Goal: Task Accomplishment & Management: Manage account settings

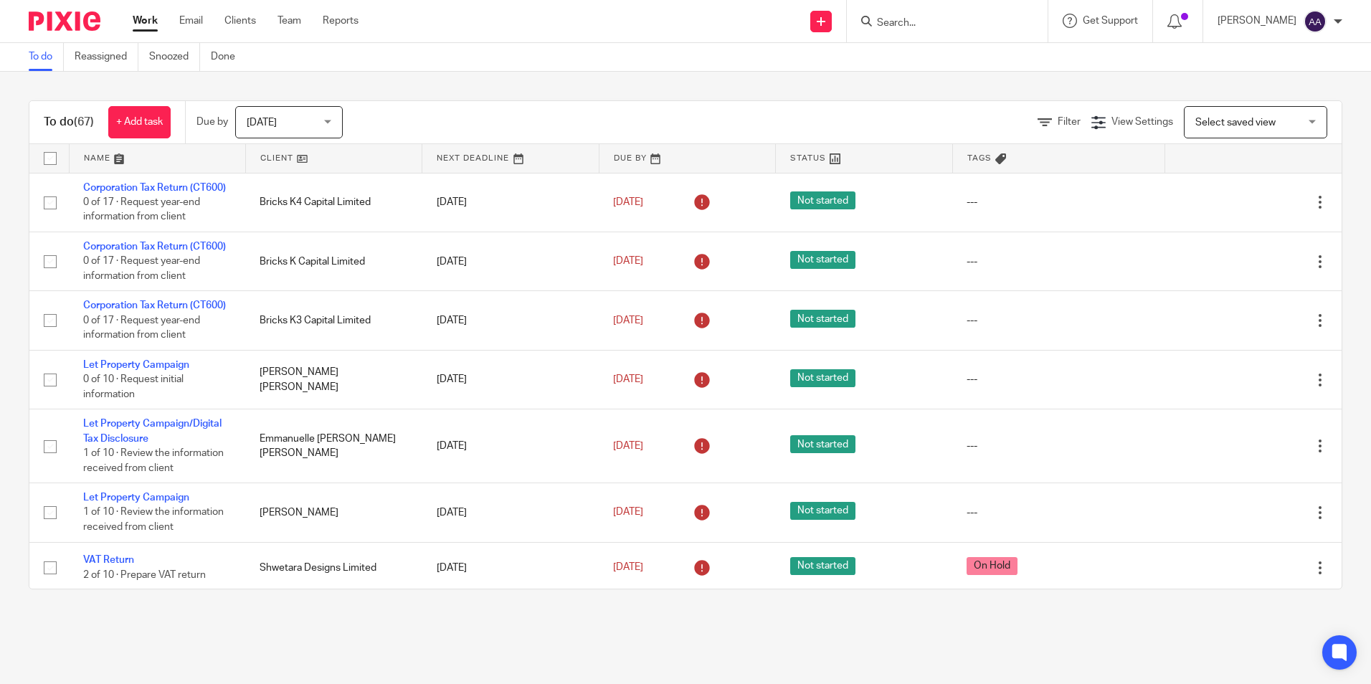
drag, startPoint x: 18, startPoint y: 24, endPoint x: 388, endPoint y: 65, distance: 372.3
click at [388, 65] on body "Work Email Clients Team Reports Work Email Clients Team Reports Settings Send n…" at bounding box center [685, 342] width 1371 height 684
drag, startPoint x: 388, startPoint y: 65, endPoint x: 630, endPoint y: 75, distance: 241.9
click at [630, 75] on div "To do (67) + Add task Due by Today Today Today Tomorrow This week Next week Thi…" at bounding box center [685, 345] width 1371 height 547
click at [633, 72] on div "To do (67) + Add task Due by Today Today Today Tomorrow This week Next week Thi…" at bounding box center [685, 345] width 1371 height 547
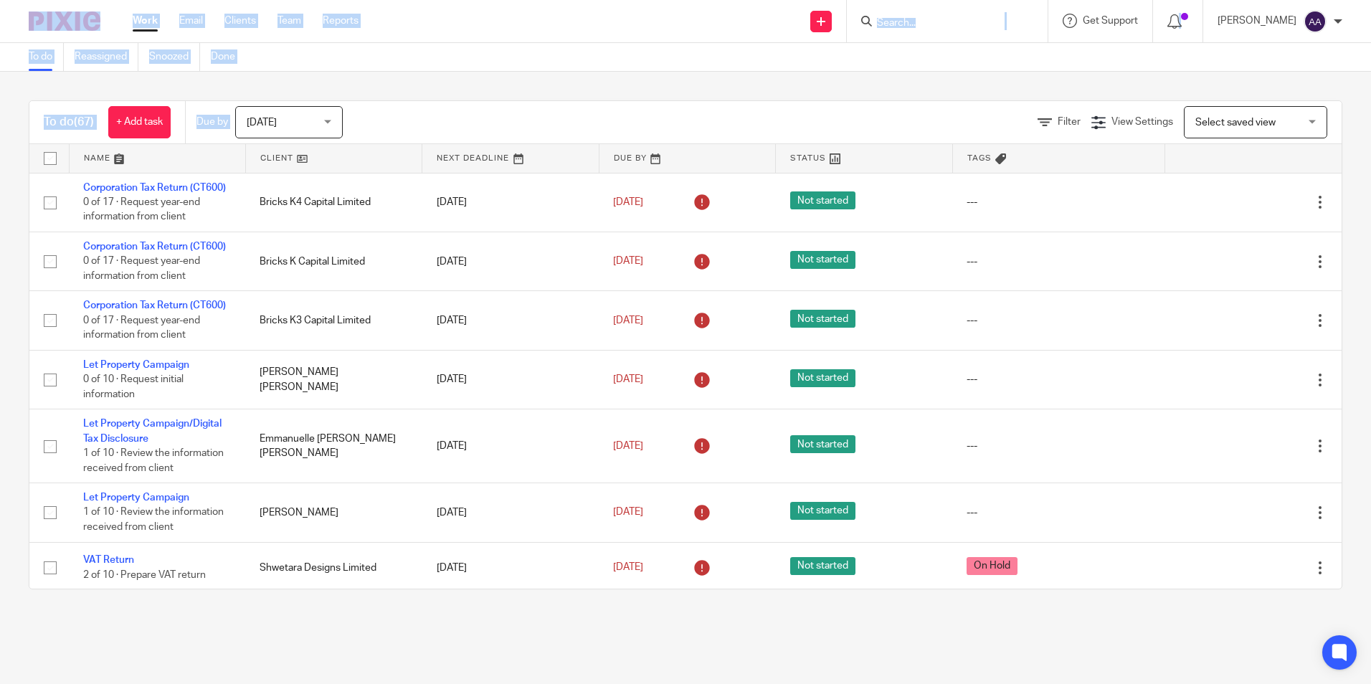
drag, startPoint x: 12, startPoint y: 13, endPoint x: 534, endPoint y: 113, distance: 531.6
click at [534, 113] on body "Work Email Clients Team Reports Work Email Clients Team Reports Settings Send n…" at bounding box center [685, 342] width 1371 height 684
click at [820, 82] on div "To do (67) + Add task Due by Today Today Today Tomorrow This week Next week Thi…" at bounding box center [685, 345] width 1371 height 547
drag, startPoint x: 7, startPoint y: 17, endPoint x: 994, endPoint y: 128, distance: 993.0
click at [994, 128] on body "Work Email Clients Team Reports Work Email Clients Team Reports Settings Send n…" at bounding box center [685, 342] width 1371 height 684
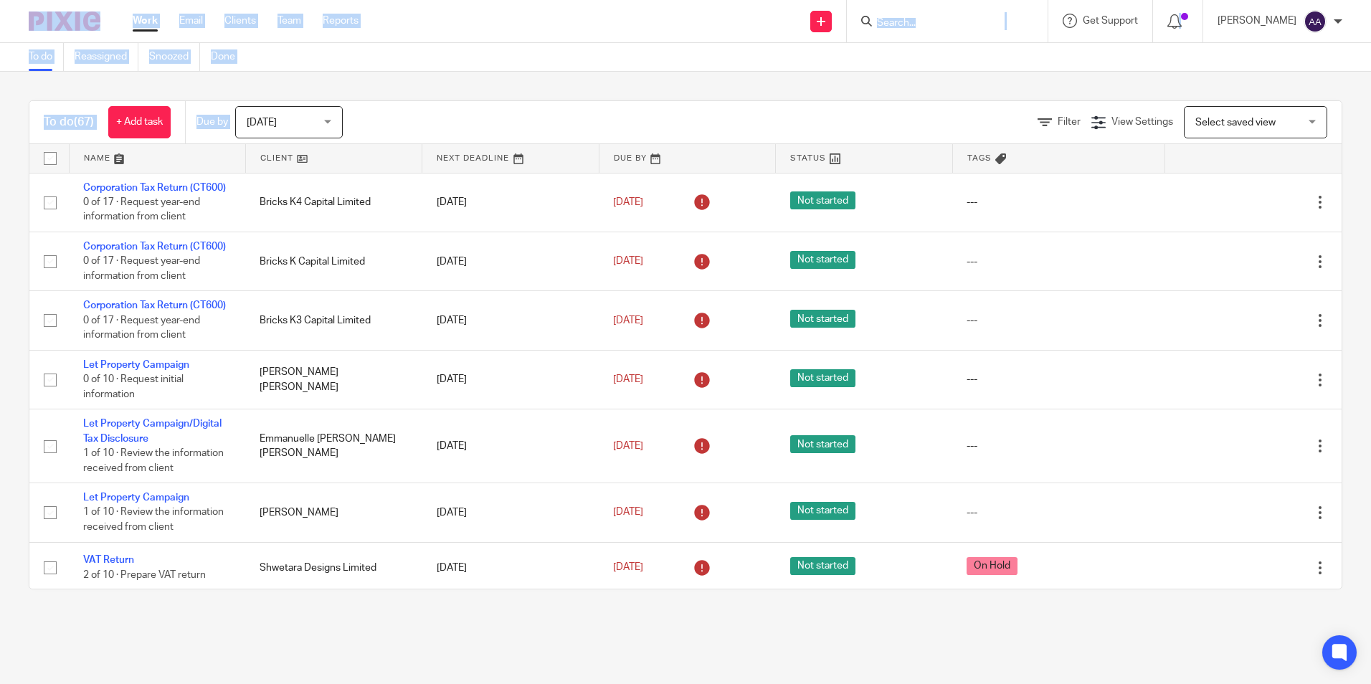
click at [471, 67] on div "To do Reassigned Snoozed Done" at bounding box center [685, 57] width 1371 height 29
drag, startPoint x: 15, startPoint y: 24, endPoint x: 258, endPoint y: 67, distance: 246.9
click at [258, 67] on body "Work Email Clients Team Reports Work Email Clients Team Reports Settings Send n…" at bounding box center [685, 342] width 1371 height 684
drag, startPoint x: 591, startPoint y: 40, endPoint x: 373, endPoint y: 67, distance: 219.6
click at [591, 40] on div "Send new email Create task Add client Get Support Contact via email Check our d…" at bounding box center [875, 21] width 991 height 42
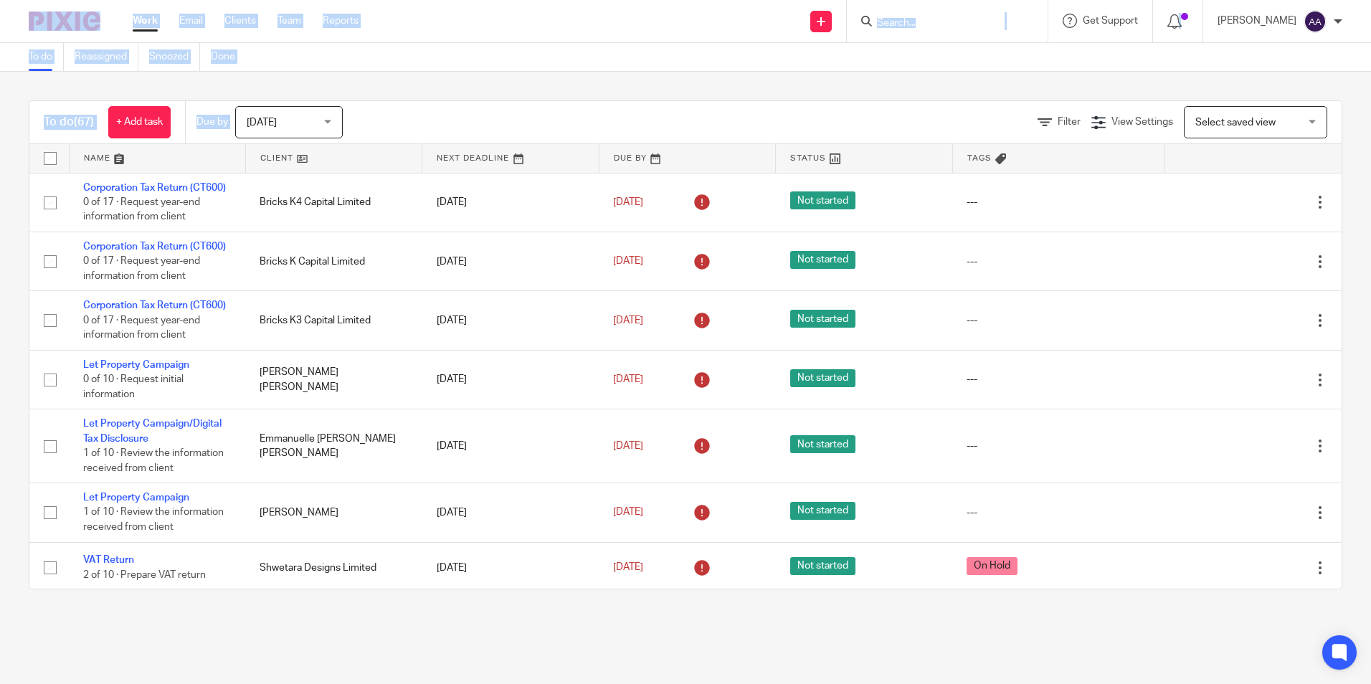
drag, startPoint x: 22, startPoint y: 11, endPoint x: 418, endPoint y: 82, distance: 403.0
click at [418, 82] on body "Work Email Clients Team Reports Work Email Clients Team Reports Settings Send n…" at bounding box center [685, 342] width 1371 height 684
click at [789, 98] on div "To do (67) + Add task Due by Today Today Today Tomorrow This week Next week Thi…" at bounding box center [685, 345] width 1371 height 547
drag, startPoint x: 17, startPoint y: 24, endPoint x: 317, endPoint y: 51, distance: 301.0
click at [317, 51] on body "Work Email Clients Team Reports Work Email Clients Team Reports Settings Send n…" at bounding box center [685, 342] width 1371 height 684
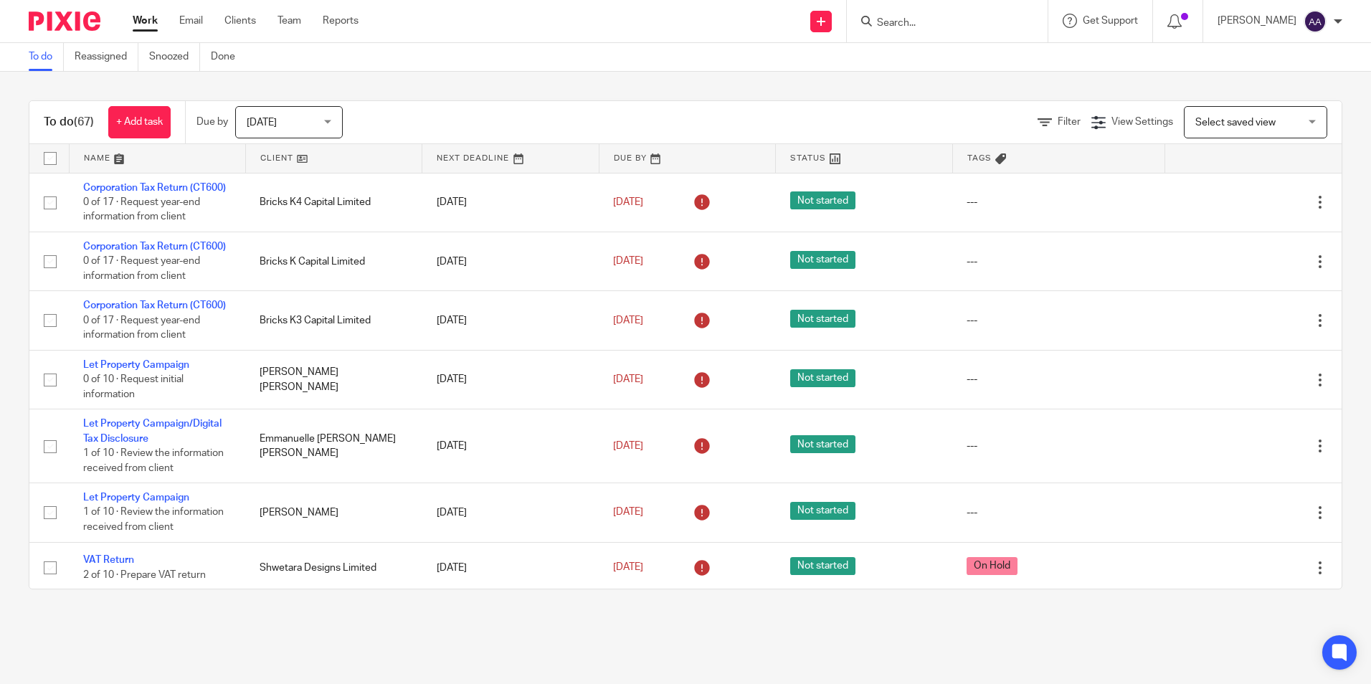
drag, startPoint x: 317, startPoint y: 51, endPoint x: 643, endPoint y: 72, distance: 327.0
click at [643, 72] on div "To do (67) + Add task Due by Today Today Today Tomorrow This week Next week Thi…" at bounding box center [685, 345] width 1371 height 547
drag, startPoint x: 31, startPoint y: 93, endPoint x: 1295, endPoint y: 157, distance: 1265.4
click at [1295, 157] on div "To do (67) + Add task Due by Today Today Today Tomorrow This week Next week Thi…" at bounding box center [685, 345] width 1371 height 547
click at [552, 80] on div "To do (67) + Add task Due by Today Today Today Tomorrow This week Next week Thi…" at bounding box center [685, 345] width 1371 height 547
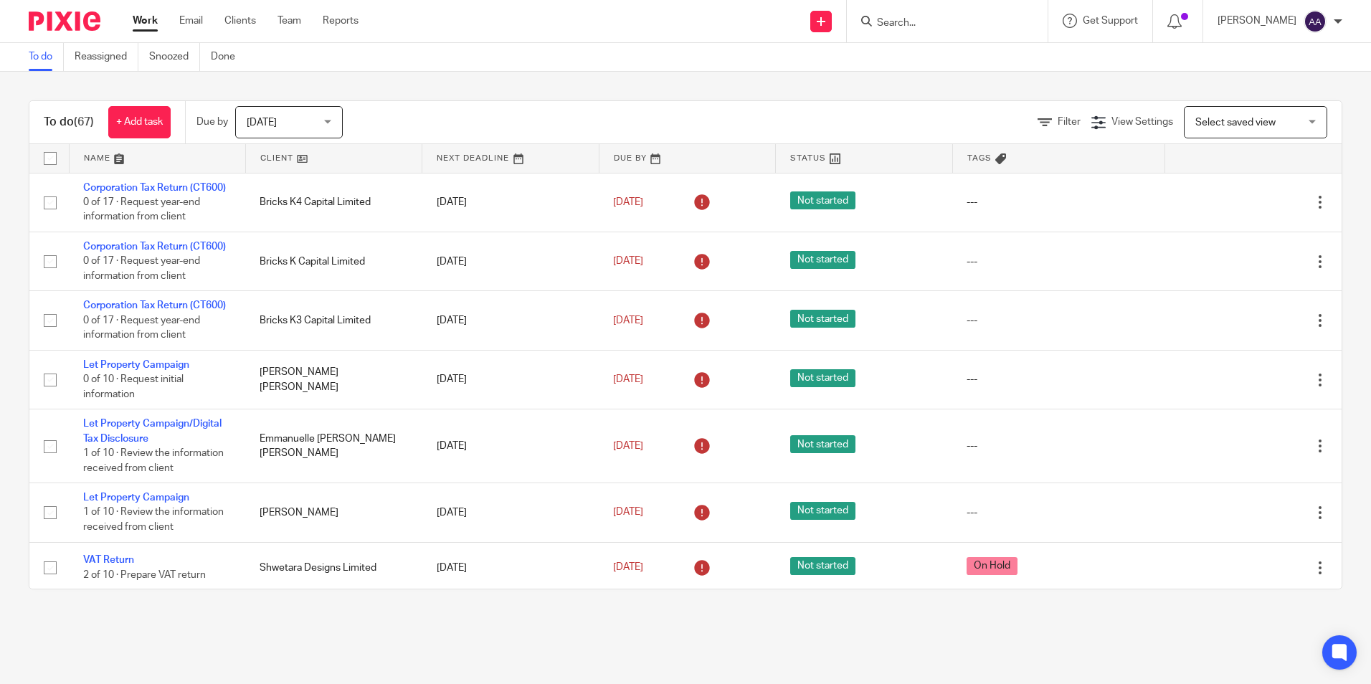
drag, startPoint x: 380, startPoint y: 67, endPoint x: 625, endPoint y: 110, distance: 248.4
click at [380, 67] on div "To do Reassigned Snoozed Done" at bounding box center [685, 57] width 1371 height 29
click at [813, 69] on div "To do Reassigned Snoozed Done" at bounding box center [685, 57] width 1371 height 29
click at [916, 29] on input "Search" at bounding box center [940, 23] width 129 height 13
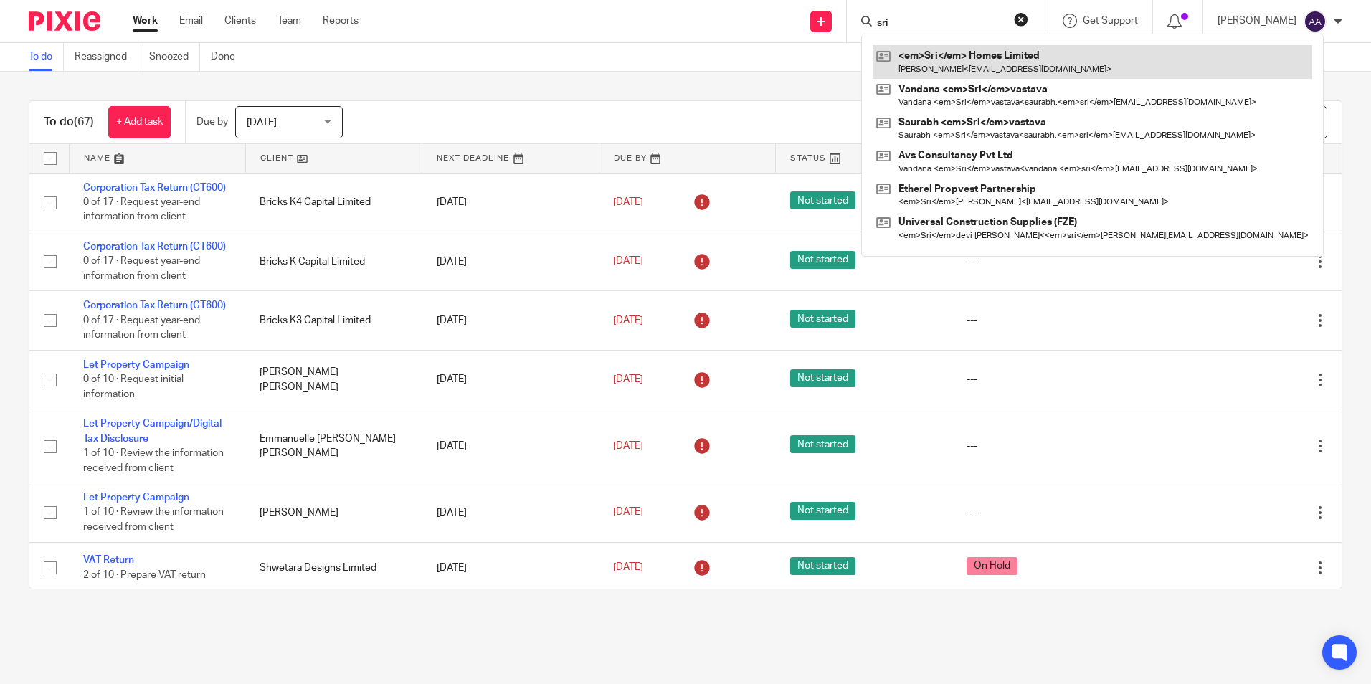
type input "sri"
click at [936, 55] on link at bounding box center [1093, 61] width 440 height 33
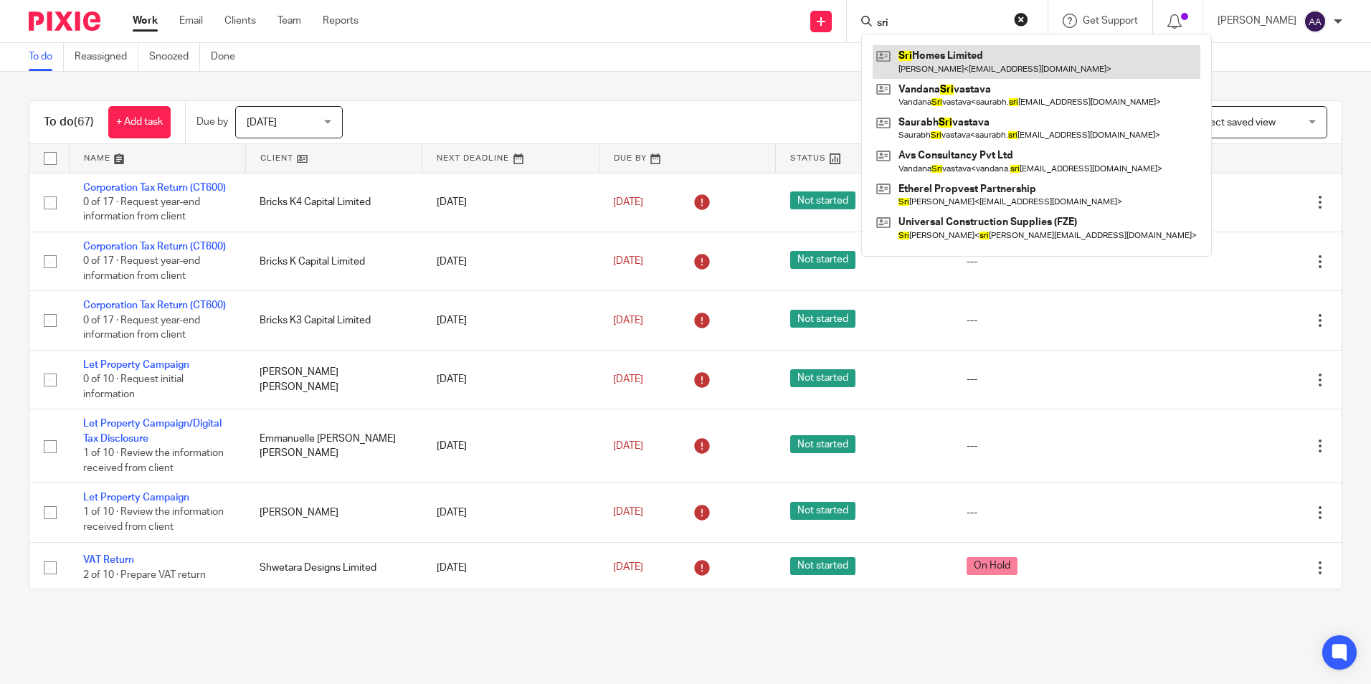
click at [931, 67] on link at bounding box center [1037, 61] width 328 height 33
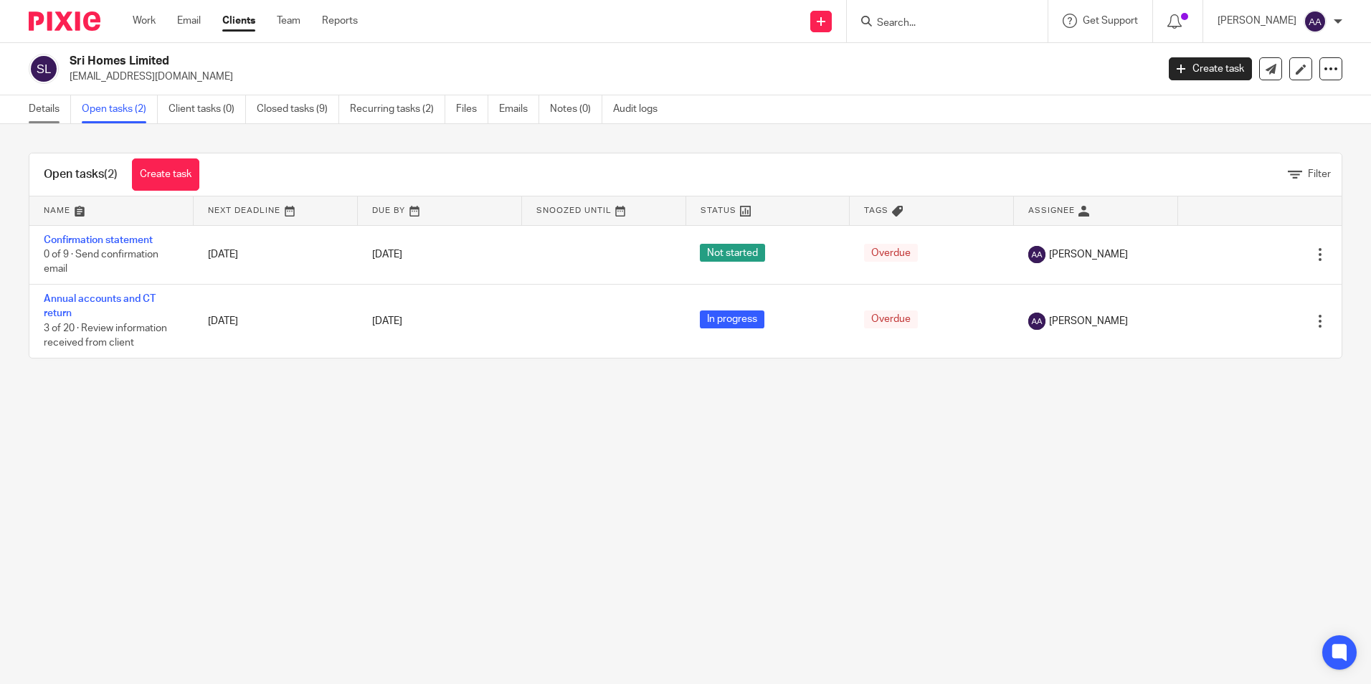
click at [57, 105] on link "Details" at bounding box center [50, 109] width 42 height 28
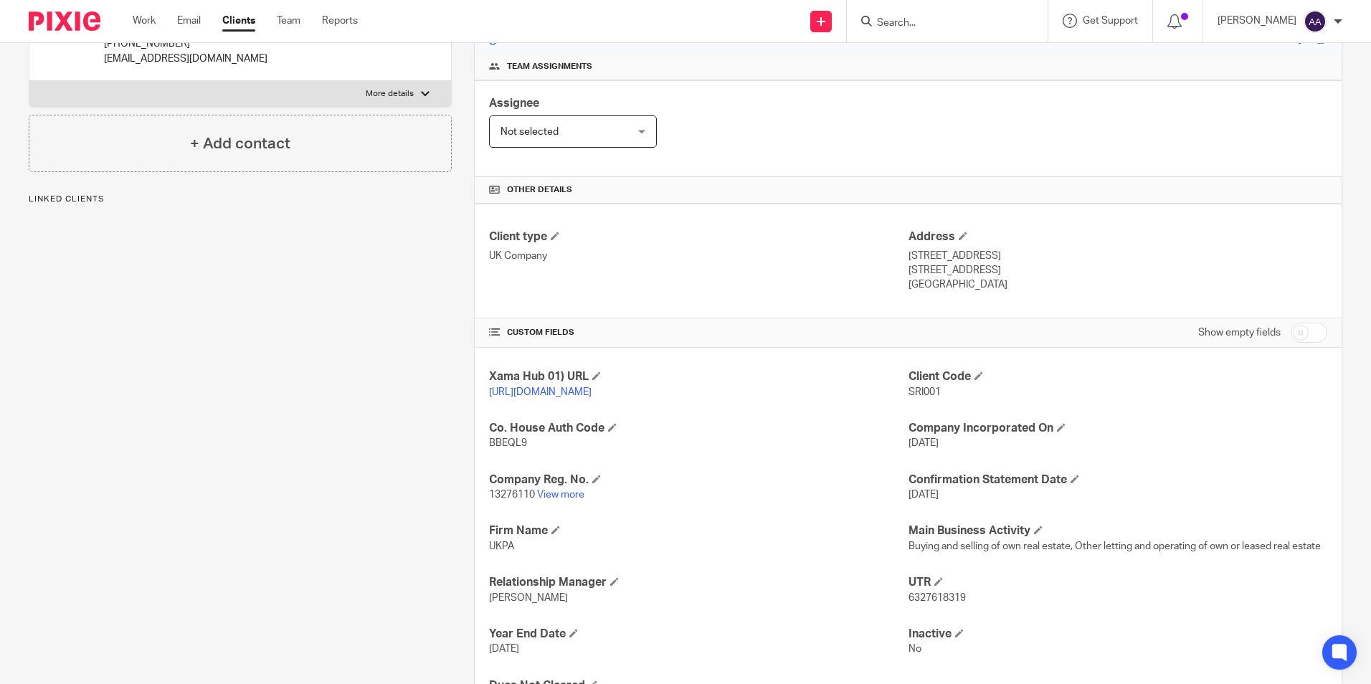
scroll to position [215, 0]
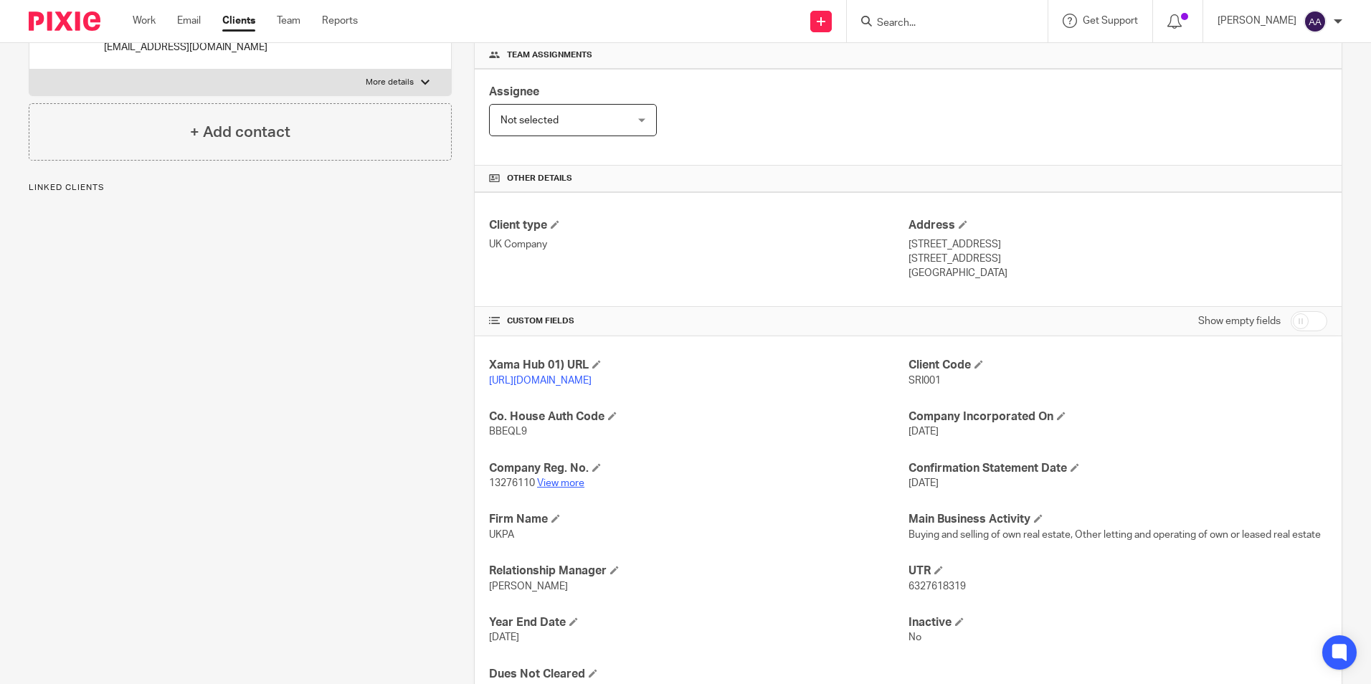
click at [559, 488] on link "View more" at bounding box center [560, 483] width 47 height 10
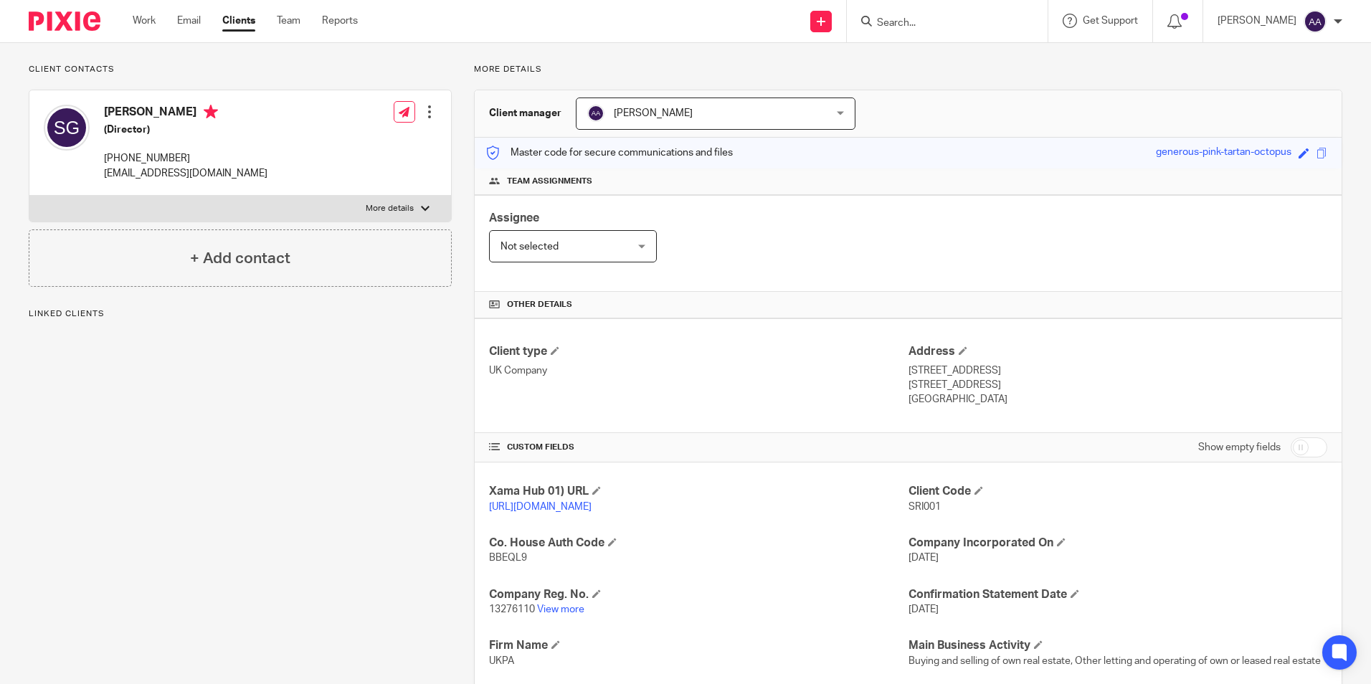
scroll to position [0, 0]
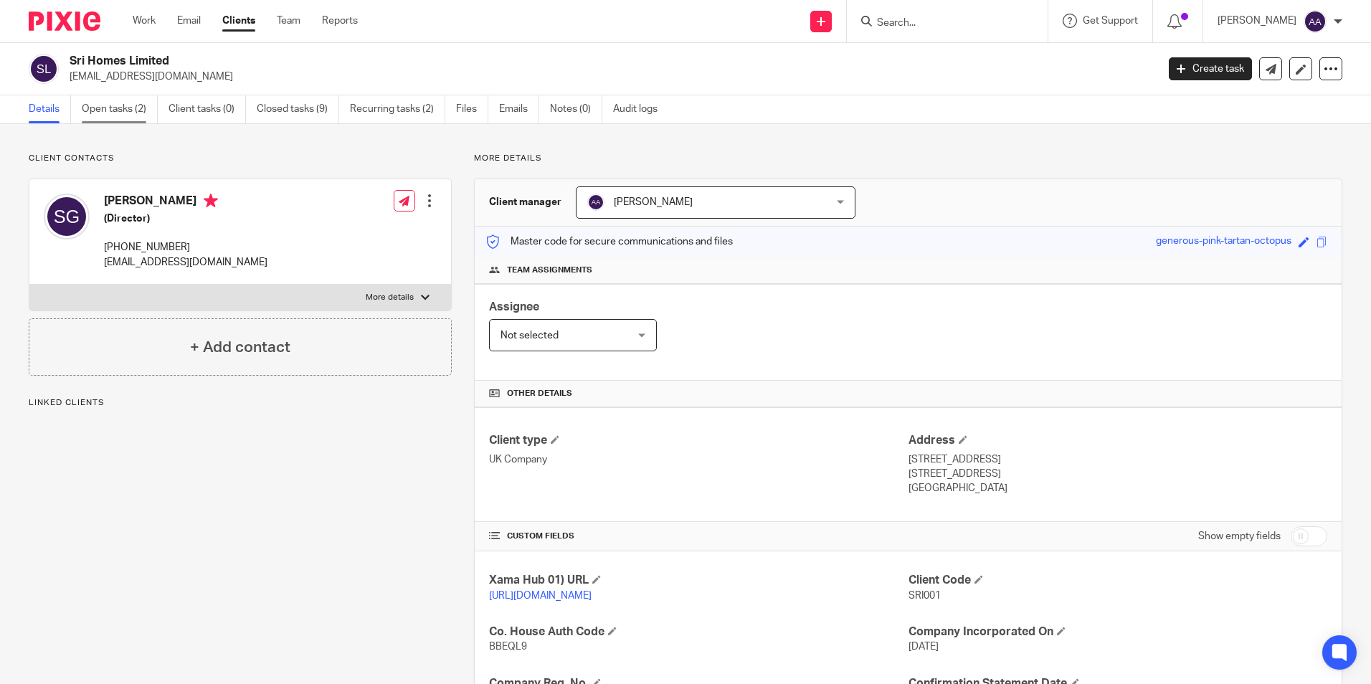
drag, startPoint x: 101, startPoint y: 101, endPoint x: 102, endPoint y: 128, distance: 26.5
click at [101, 102] on link "Open tasks (2)" at bounding box center [120, 109] width 76 height 28
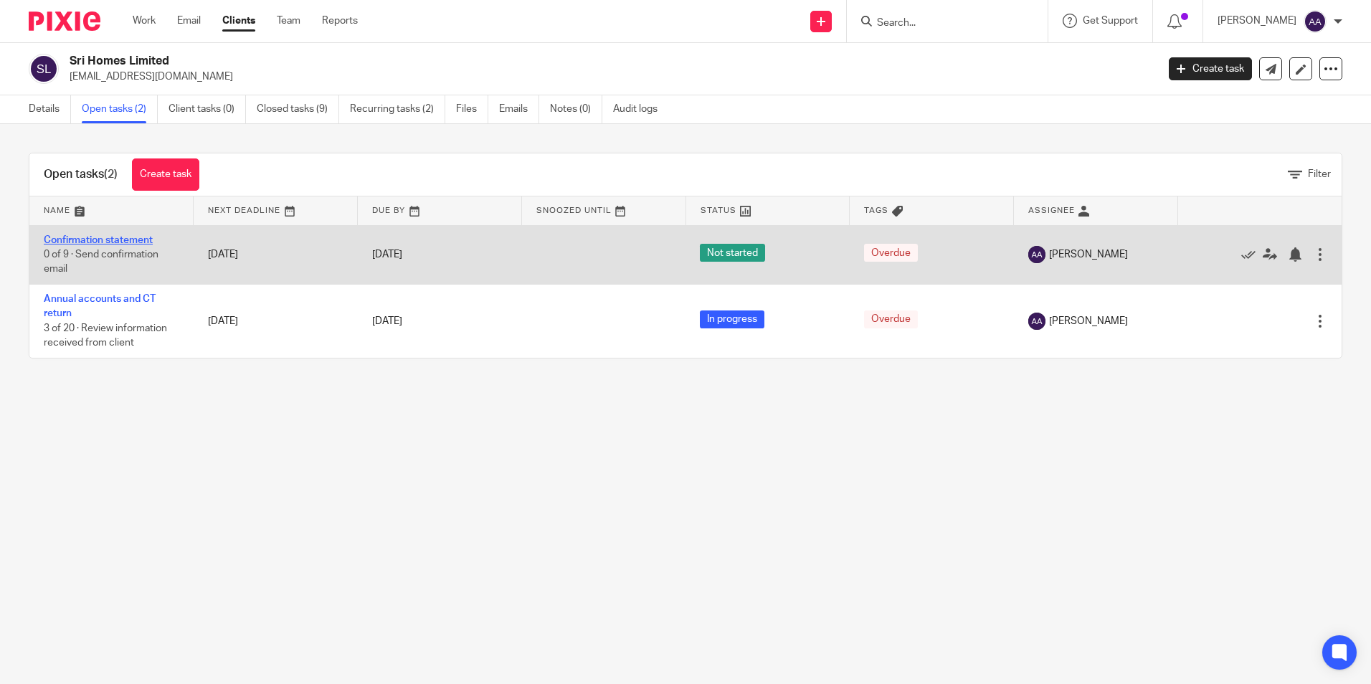
click at [115, 239] on link "Confirmation statement" at bounding box center [98, 240] width 109 height 10
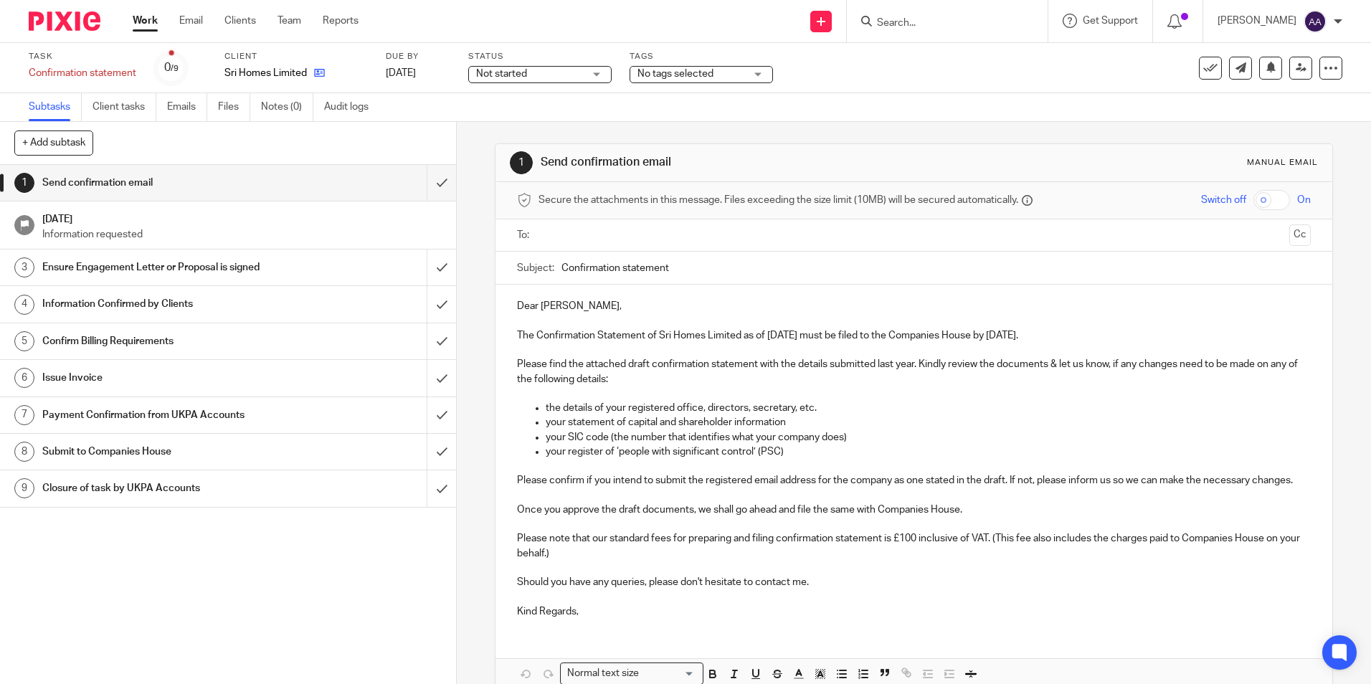
click at [325, 70] on icon at bounding box center [319, 72] width 11 height 11
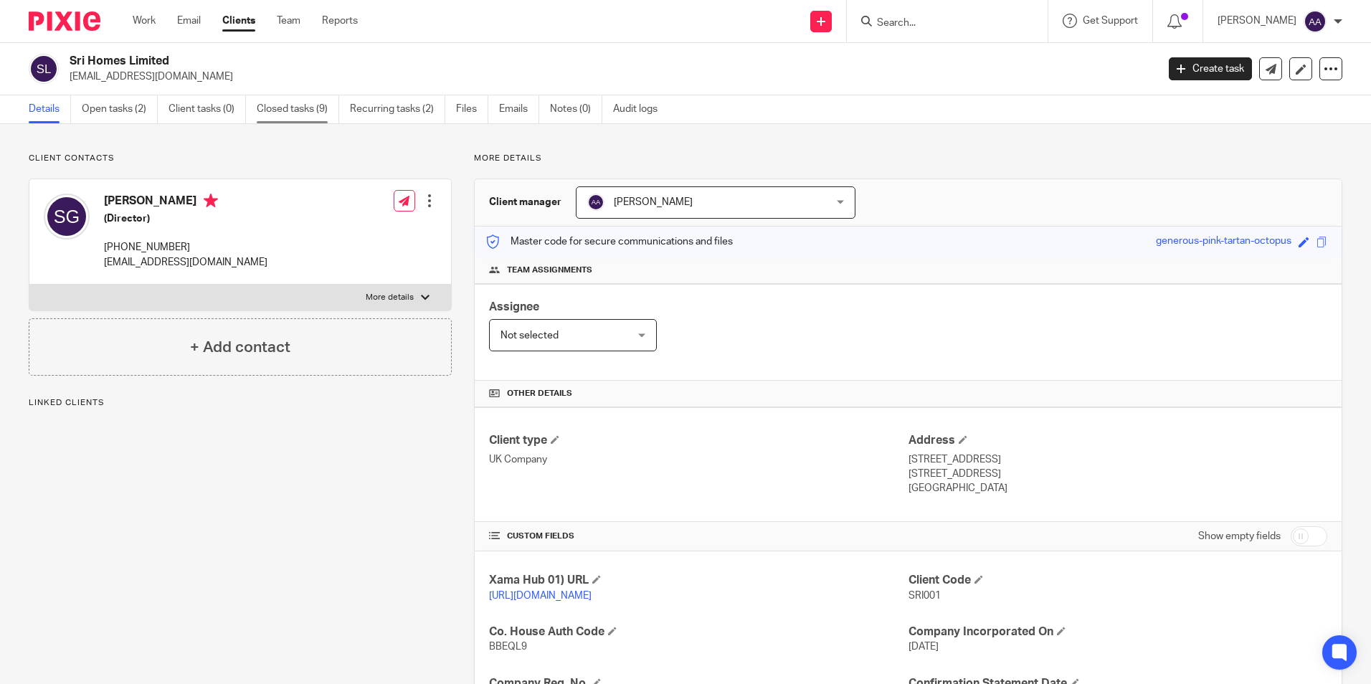
click at [319, 107] on link "Closed tasks (9)" at bounding box center [298, 109] width 82 height 28
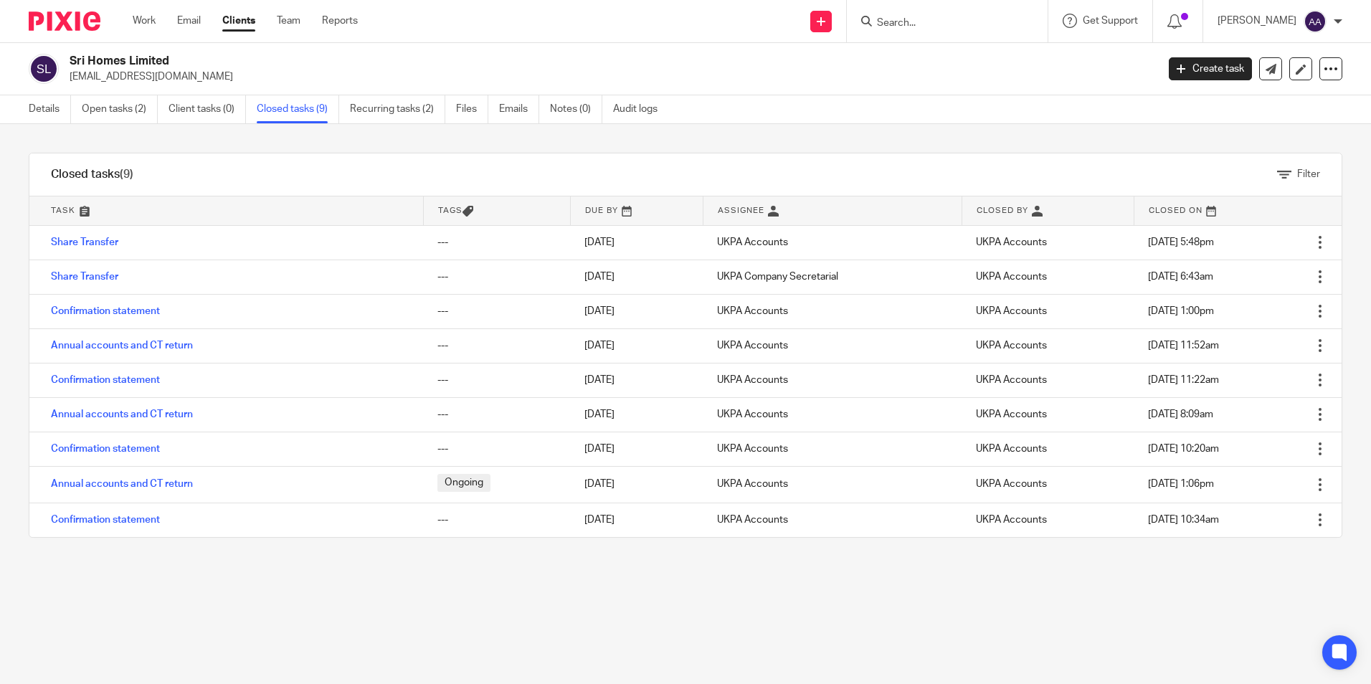
drag, startPoint x: 49, startPoint y: 110, endPoint x: 91, endPoint y: 68, distance: 58.8
click at [49, 110] on link "Details" at bounding box center [50, 109] width 42 height 28
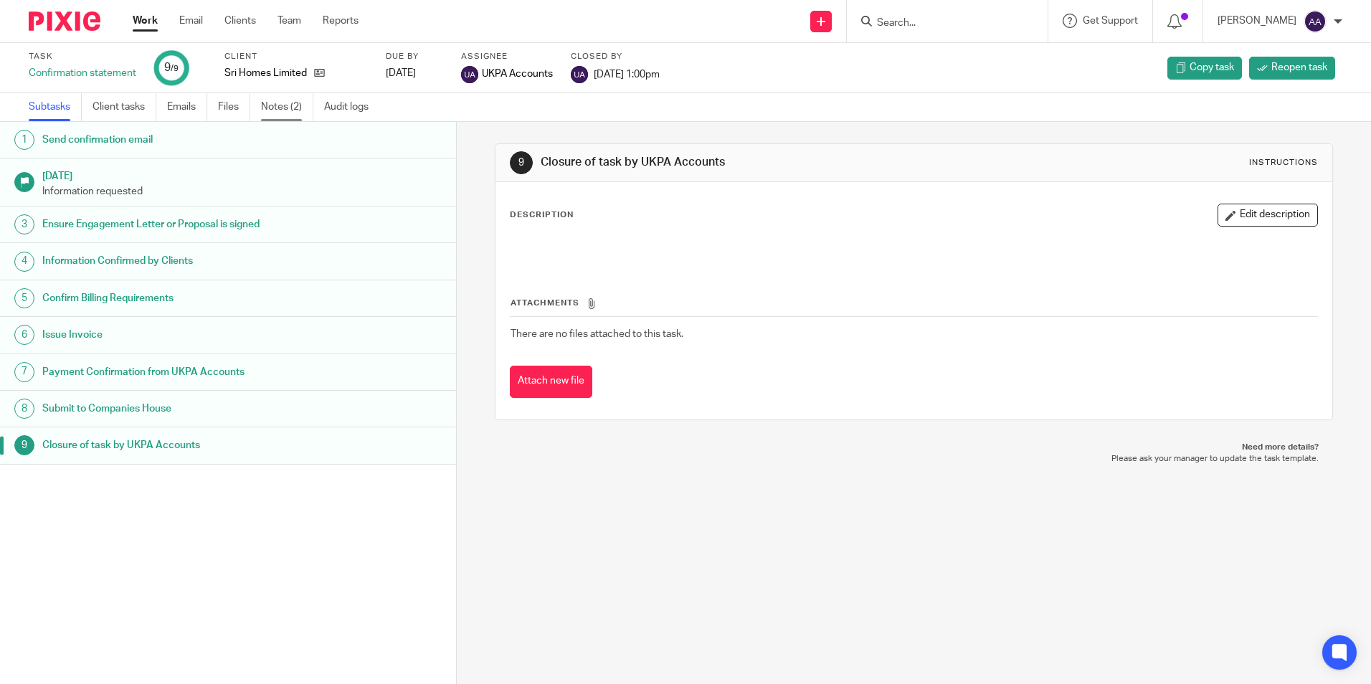
click at [280, 118] on link "Notes (2)" at bounding box center [287, 107] width 52 height 28
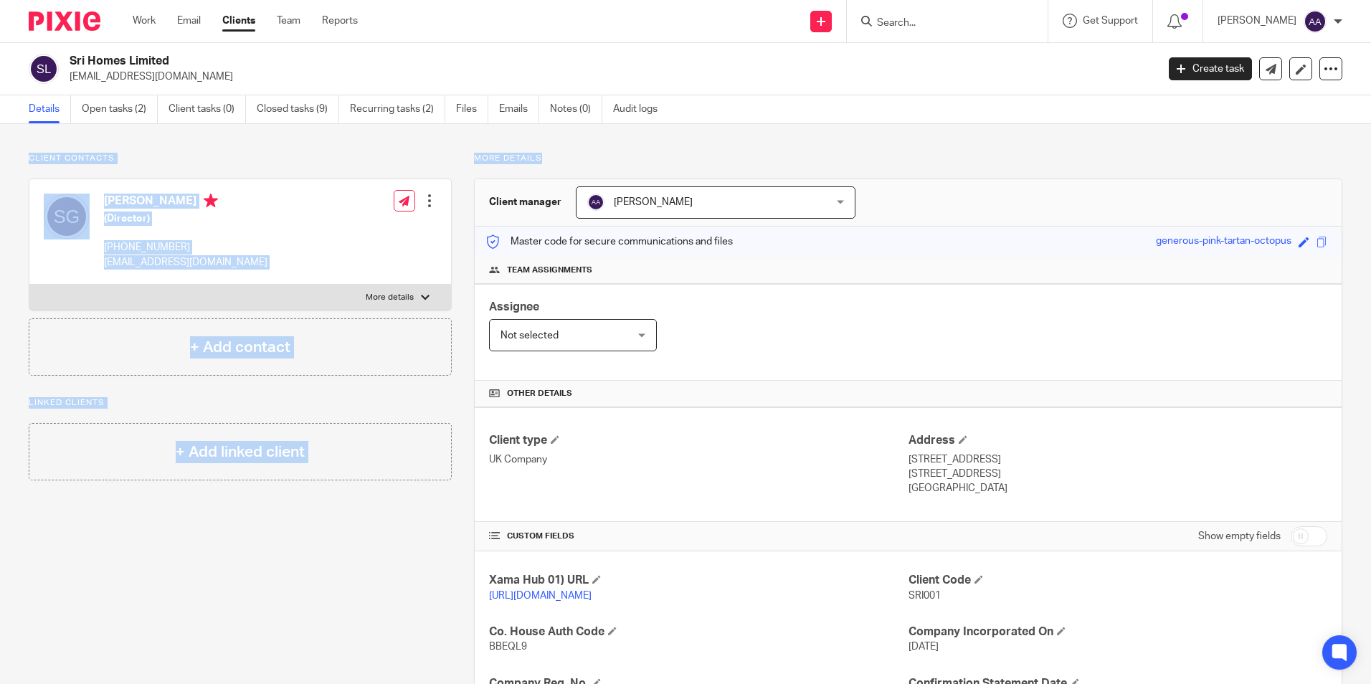
drag, startPoint x: 0, startPoint y: 141, endPoint x: 548, endPoint y: 156, distance: 548.2
click at [548, 156] on div "Client contacts Sandeep Ghosh (Director) +971 581805884 sandeep@thewealthlounge…" at bounding box center [685, 543] width 1371 height 839
drag, startPoint x: 548, startPoint y: 156, endPoint x: 553, endPoint y: 164, distance: 9.4
click at [553, 164] on p "More details" at bounding box center [908, 158] width 869 height 11
drag, startPoint x: 415, startPoint y: 163, endPoint x: 106, endPoint y: 162, distance: 308.4
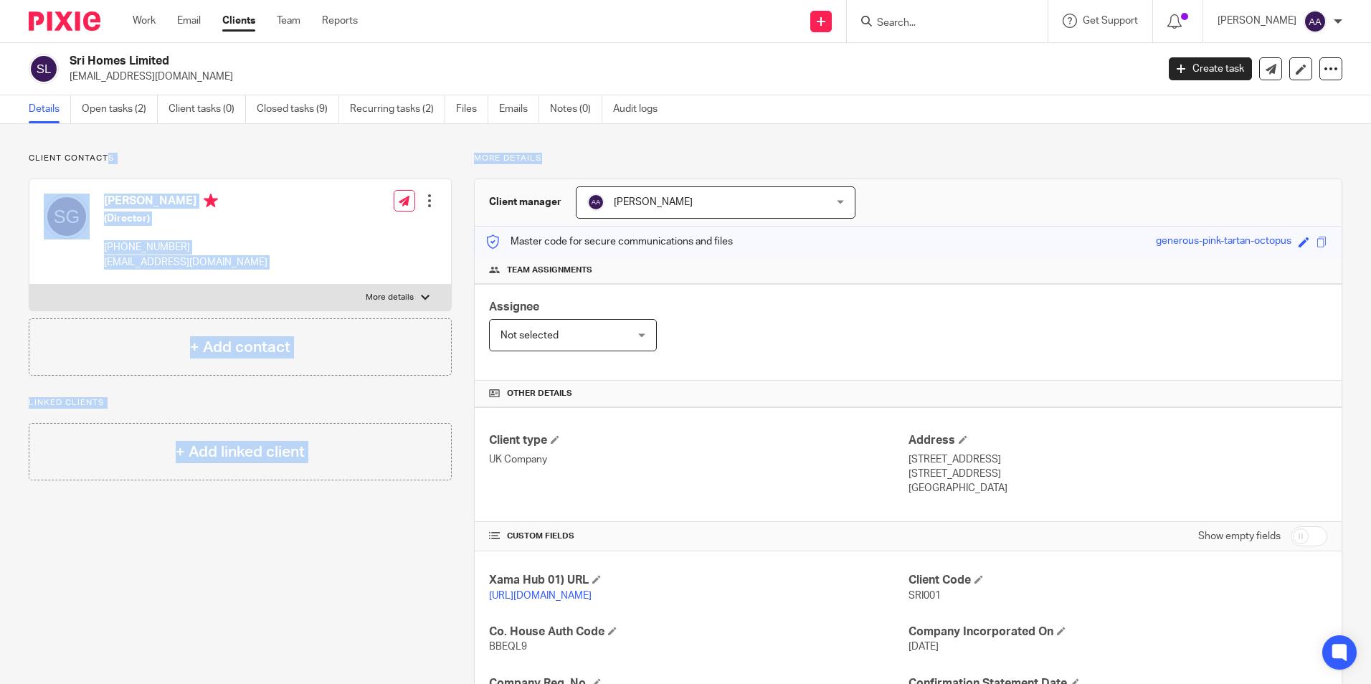
click at [106, 163] on div "Client contacts Sandeep Ghosh (Director) +971 581805884 sandeep@thewealthlounge…" at bounding box center [674, 544] width 1336 height 782
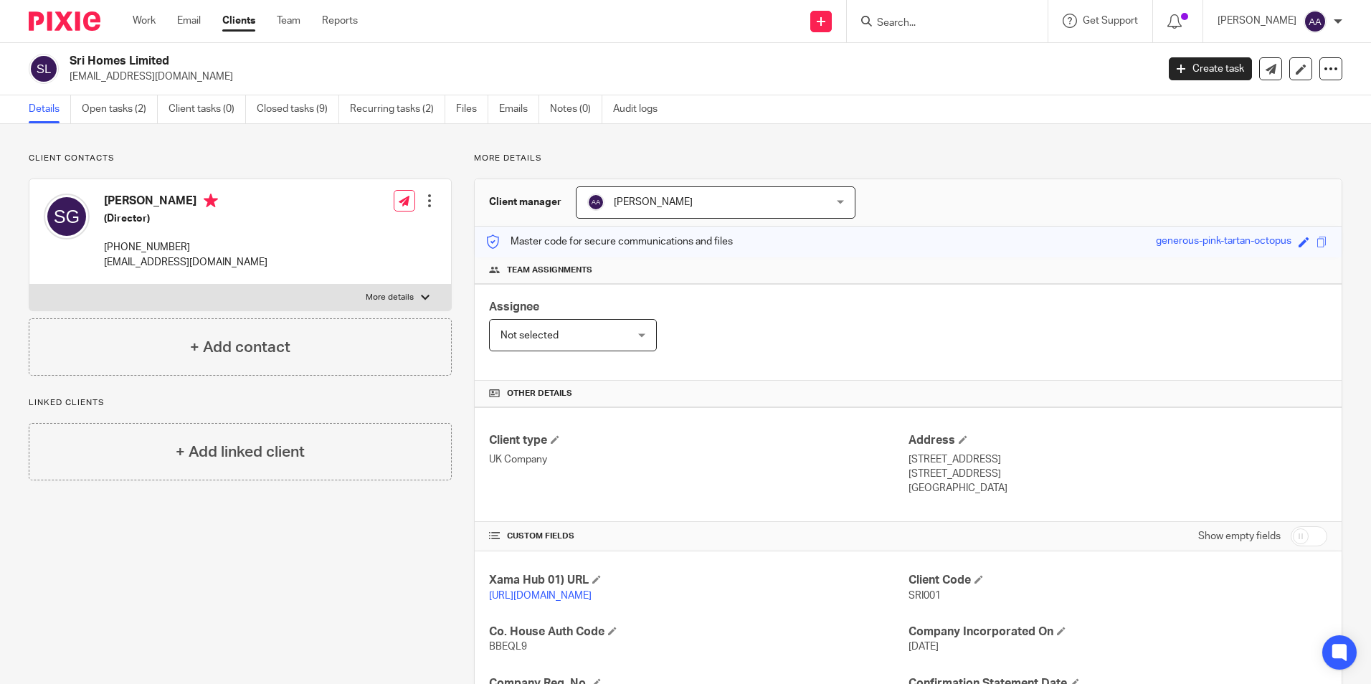
drag, startPoint x: 106, startPoint y: 162, endPoint x: 10, endPoint y: 141, distance: 98.5
click at [10, 141] on div "Client contacts Sandeep Ghosh (Director) +971 581805884 sandeep@thewealthlounge…" at bounding box center [685, 543] width 1371 height 839
drag, startPoint x: 31, startPoint y: 148, endPoint x: 136, endPoint y: 165, distance: 106.0
click at [136, 165] on div "Client contacts Sandeep Ghosh (Director) +971 581805884 sandeep@thewealthlounge…" at bounding box center [685, 543] width 1371 height 839
click at [641, 186] on div "Client manager Arpana Adhikari Arpana Adhikari Aarshika Awale Aayush Niraula Aa…" at bounding box center [908, 202] width 867 height 47
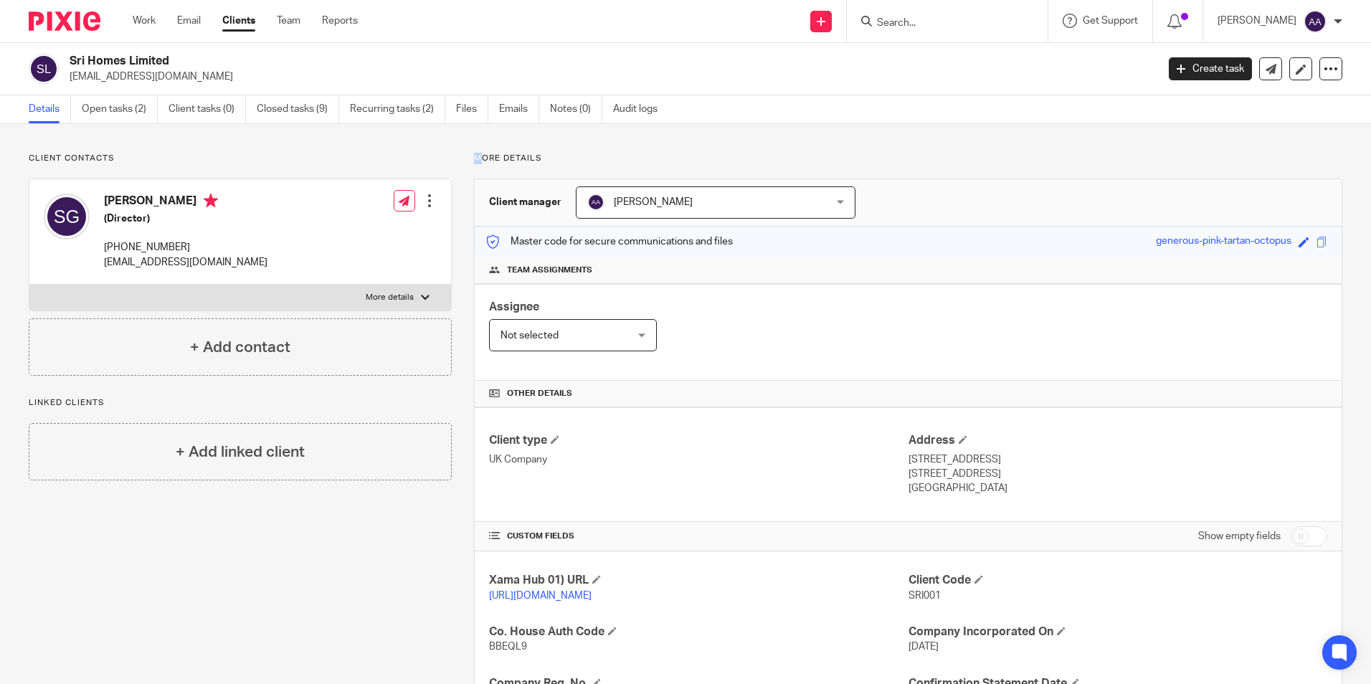
drag, startPoint x: 476, startPoint y: 158, endPoint x: 467, endPoint y: 161, distance: 9.1
click at [468, 160] on div "More details Client manager Arpana Adhikari Arpana Adhikari Aarshika Awale Aayu…" at bounding box center [897, 544] width 891 height 782
click at [470, 159] on div "More details Client manager Arpana Adhikari Arpana Adhikari Aarshika Awale Aayu…" at bounding box center [897, 544] width 891 height 782
drag, startPoint x: 470, startPoint y: 159, endPoint x: 554, endPoint y: 159, distance: 83.9
click at [554, 159] on div "More details Client manager Arpana Adhikari Arpana Adhikari Aarshika Awale Aayu…" at bounding box center [897, 544] width 891 height 782
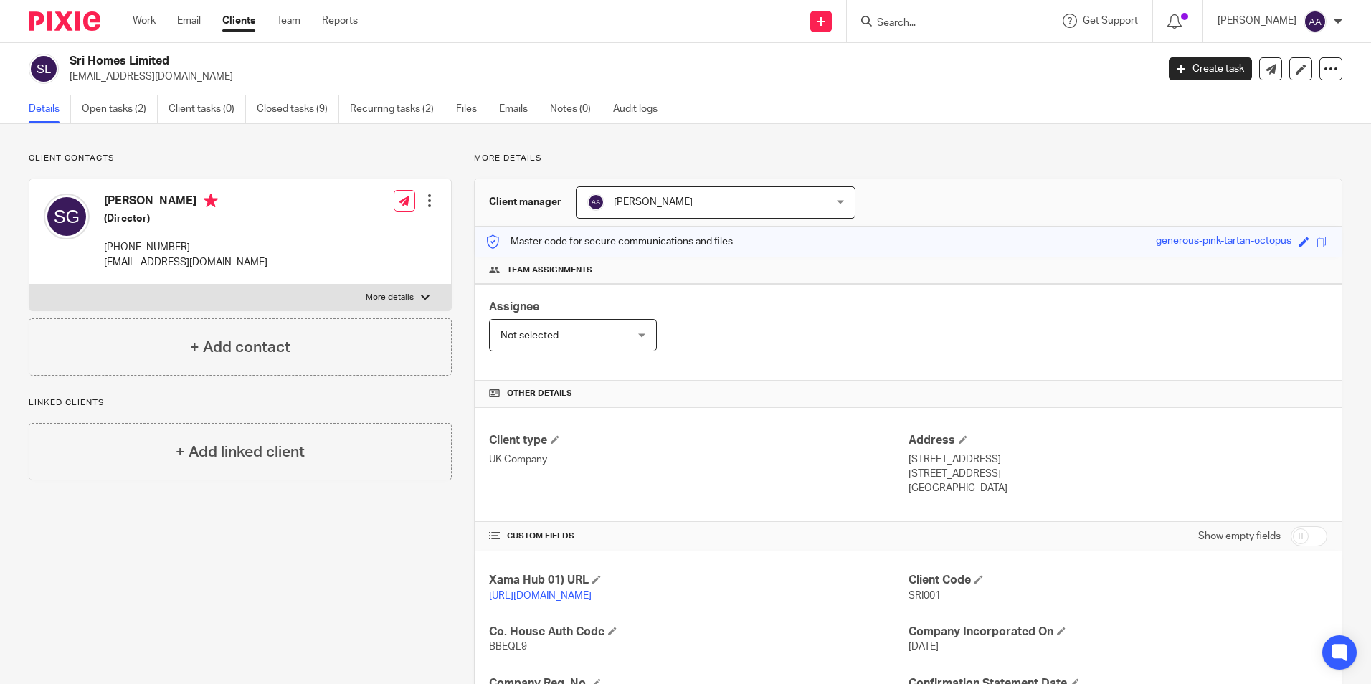
drag, startPoint x: 554, startPoint y: 159, endPoint x: 537, endPoint y: 169, distance: 19.7
click at [536, 170] on div "More details Client manager Arpana Adhikari Arpana Adhikari Aarshika Awale Aayu…" at bounding box center [897, 544] width 891 height 782
drag, startPoint x: 529, startPoint y: 162, endPoint x: 468, endPoint y: 156, distance: 61.2
click at [468, 156] on div "More details Client manager Arpana Adhikari Arpana Adhikari Aarshika Awale Aayu…" at bounding box center [897, 544] width 891 height 782
drag, startPoint x: 468, startPoint y: 156, endPoint x: 468, endPoint y: 164, distance: 7.9
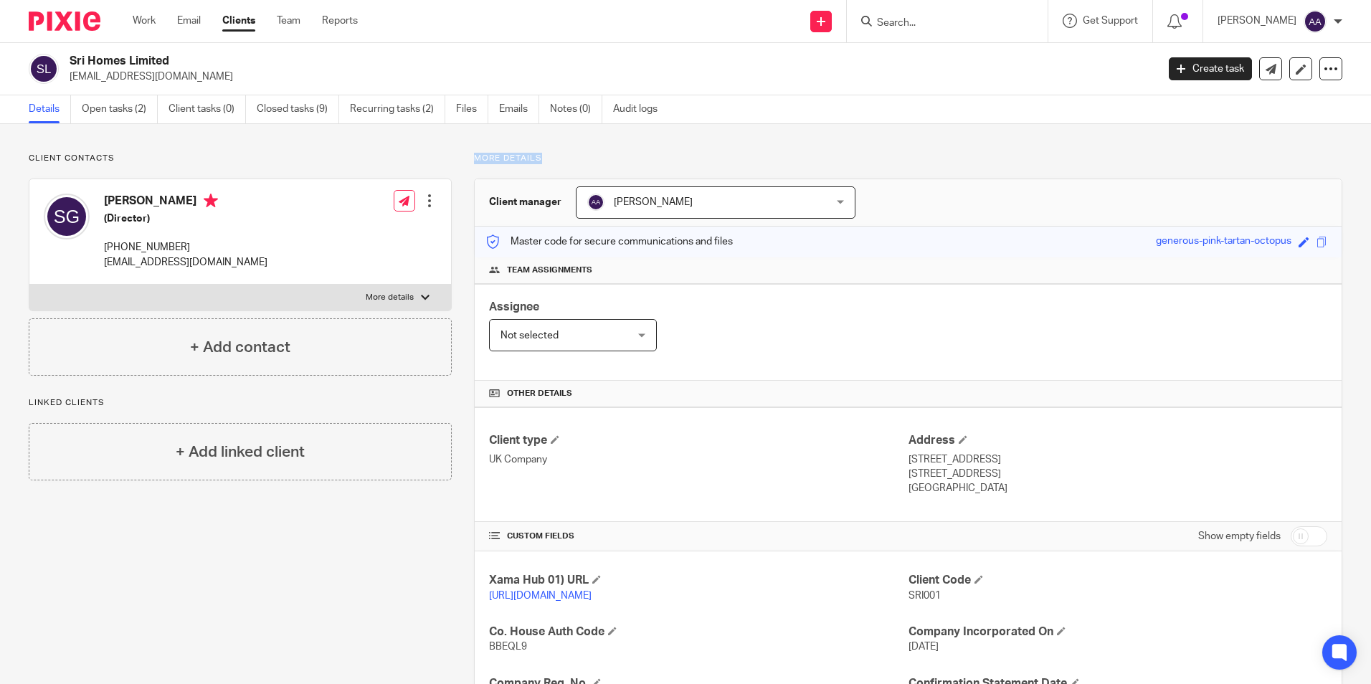
click at [468, 164] on div "More details Client manager Arpana Adhikari Arpana Adhikari Aarshika Awale Aayu…" at bounding box center [897, 544] width 891 height 782
drag, startPoint x: 469, startPoint y: 156, endPoint x: 588, endPoint y: 157, distance: 119.1
click at [588, 157] on div "More details Client manager Arpana Adhikari Arpana Adhikari Aarshika Awale Aayu…" at bounding box center [897, 544] width 891 height 782
drag, startPoint x: 588, startPoint y: 157, endPoint x: 473, endPoint y: 151, distance: 115.6
click at [473, 151] on div "Client contacts Sandeep Ghosh (Director) +971 581805884 sandeep@thewealthlounge…" at bounding box center [685, 543] width 1371 height 839
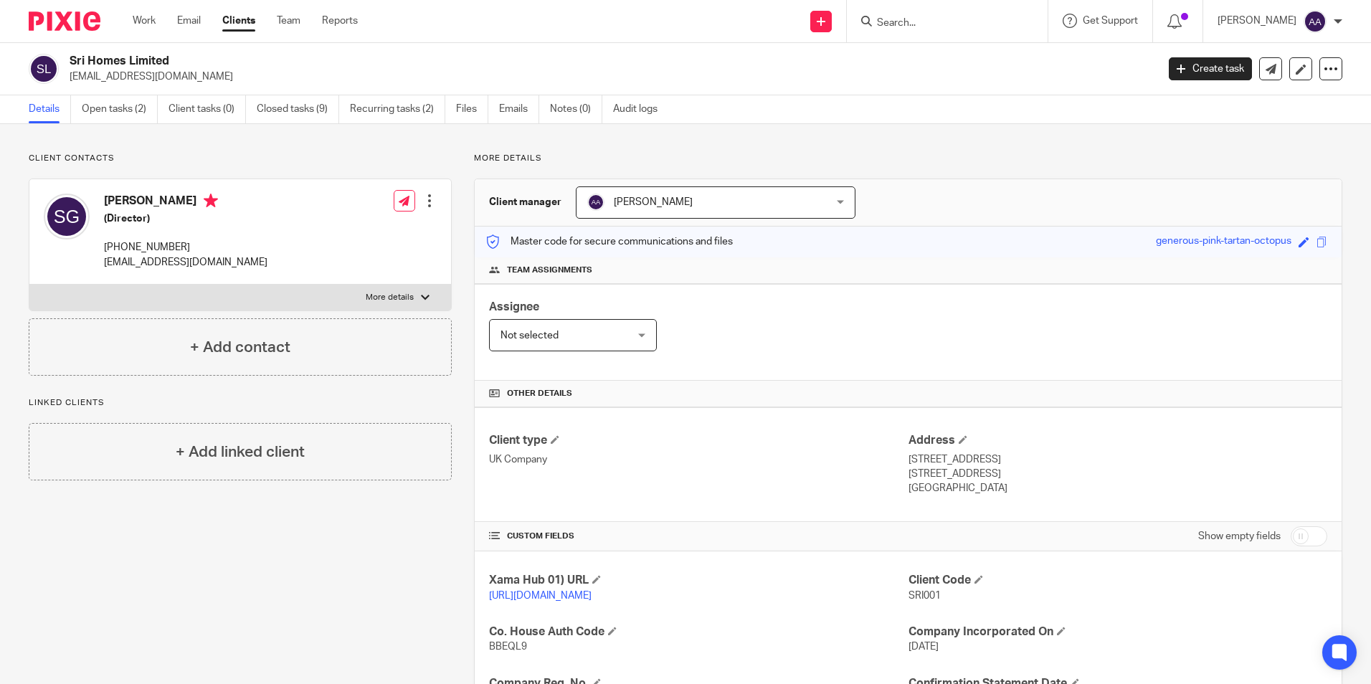
click at [1008, 128] on div "Client contacts Sandeep Ghosh (Director) +971 581805884 sandeep@thewealthlounge…" at bounding box center [685, 543] width 1371 height 839
click at [978, 20] on input "Search" at bounding box center [940, 23] width 129 height 13
type input "seyaa"
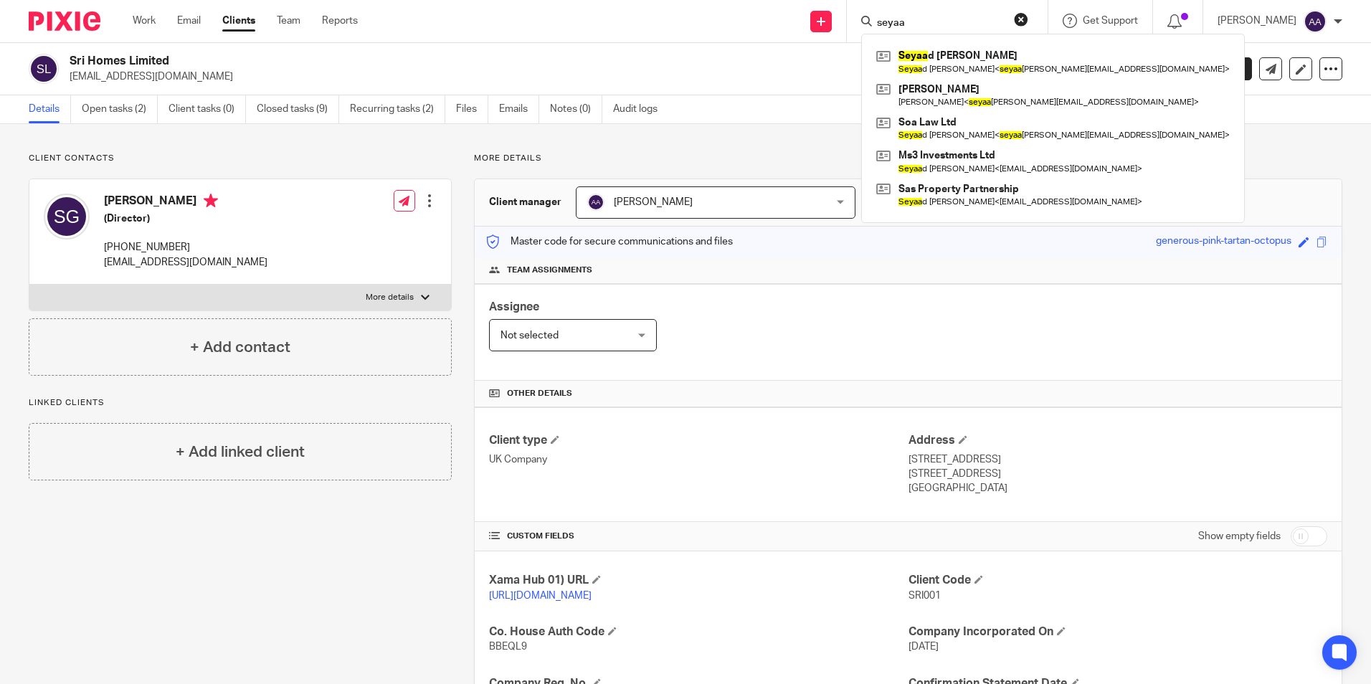
drag, startPoint x: 964, startPoint y: 19, endPoint x: 781, endPoint y: 29, distance: 183.1
click at [781, 29] on div "Send new email Create task Add client seyaa Seyaa d Omer Arif Seyaa d Arif < se…" at bounding box center [875, 21] width 992 height 42
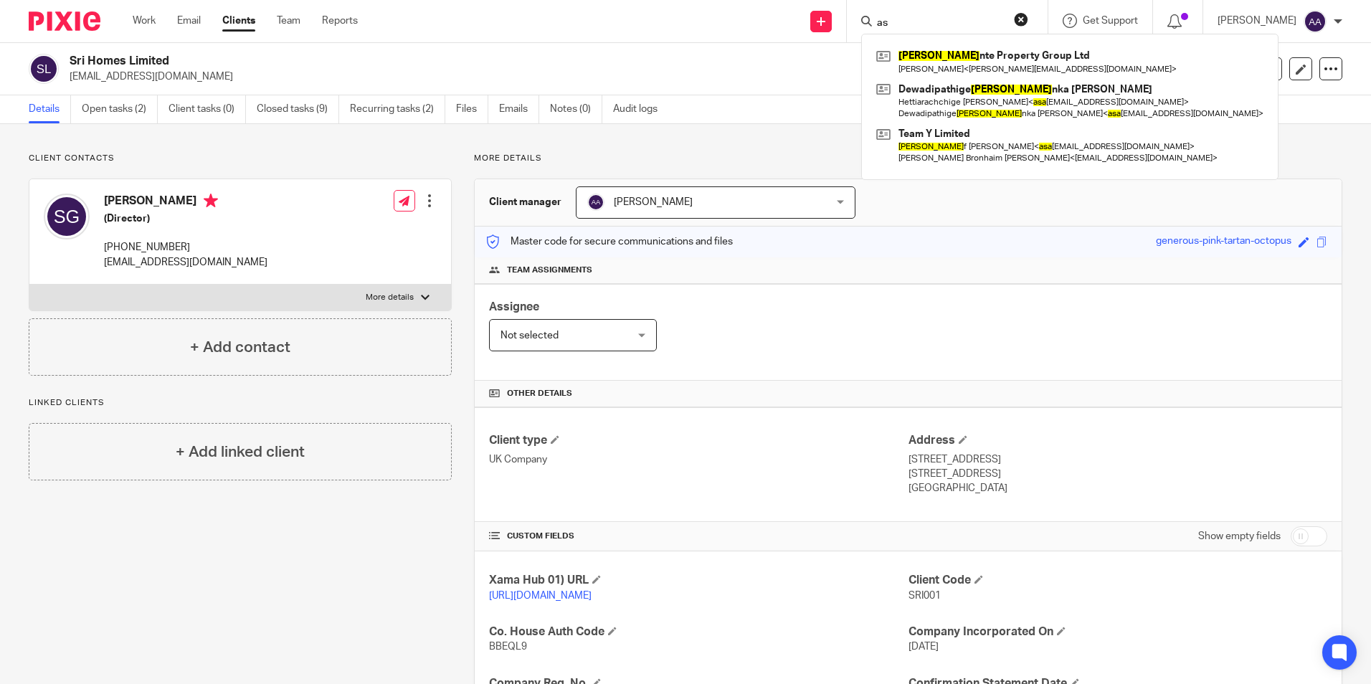
type input "a"
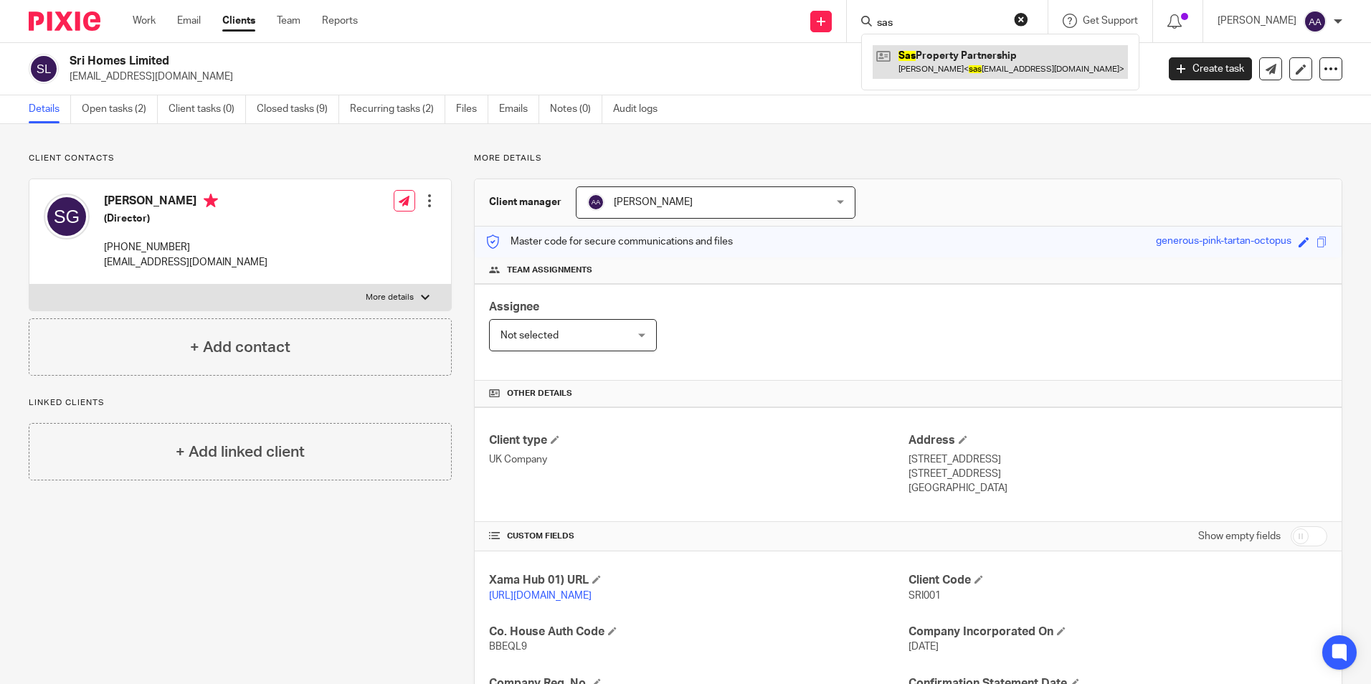
type input "sas"
click at [953, 65] on link at bounding box center [1000, 61] width 255 height 33
click at [81, 23] on img at bounding box center [65, 20] width 72 height 19
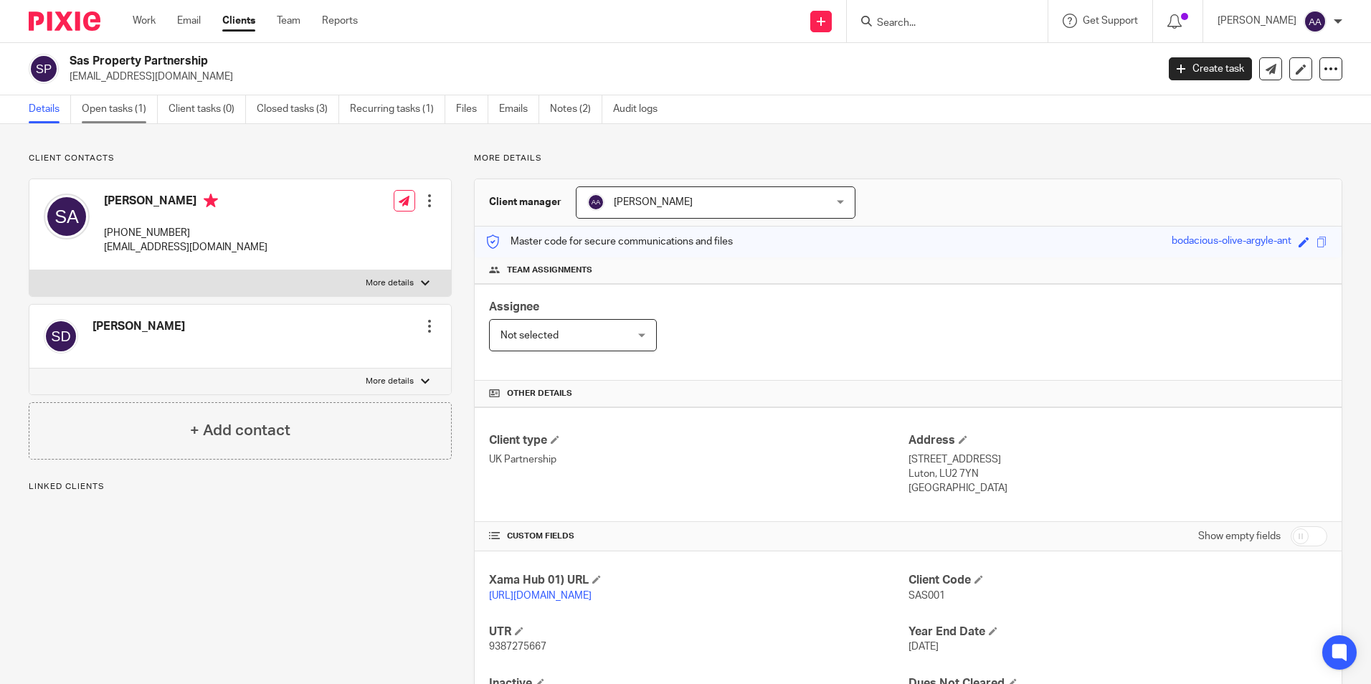
drag, startPoint x: 0, startPoint y: 0, endPoint x: 129, endPoint y: 106, distance: 167.1
click at [129, 106] on link "Open tasks (1)" at bounding box center [120, 109] width 76 height 28
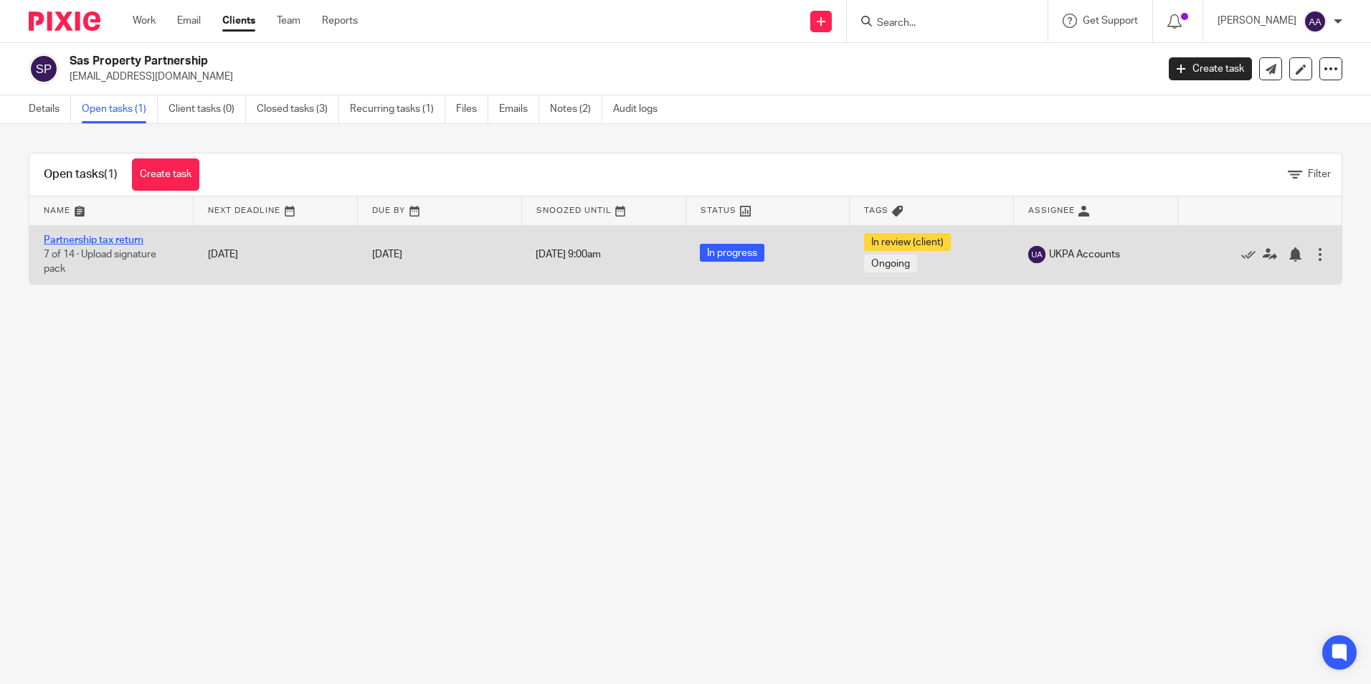
click at [108, 235] on link "Partnership tax return" at bounding box center [94, 240] width 100 height 10
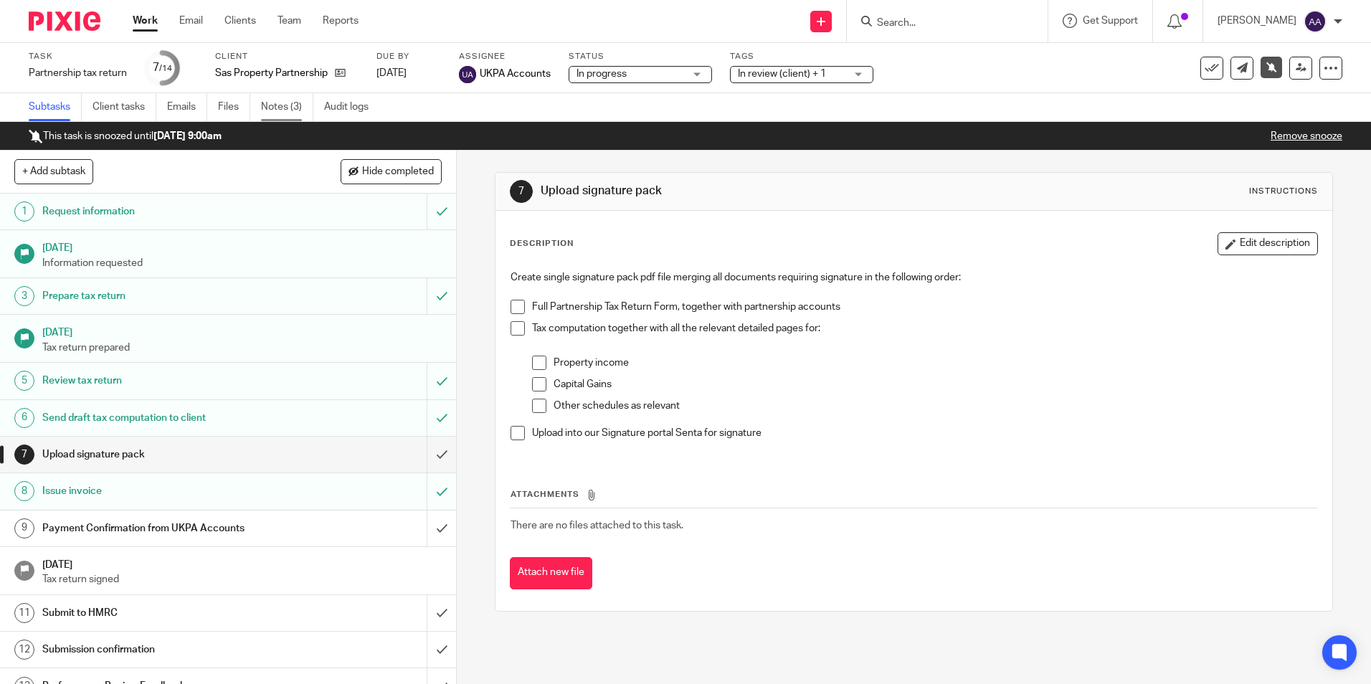
click at [285, 103] on link "Notes (3)" at bounding box center [287, 107] width 52 height 28
